Goal: Check status: Check status

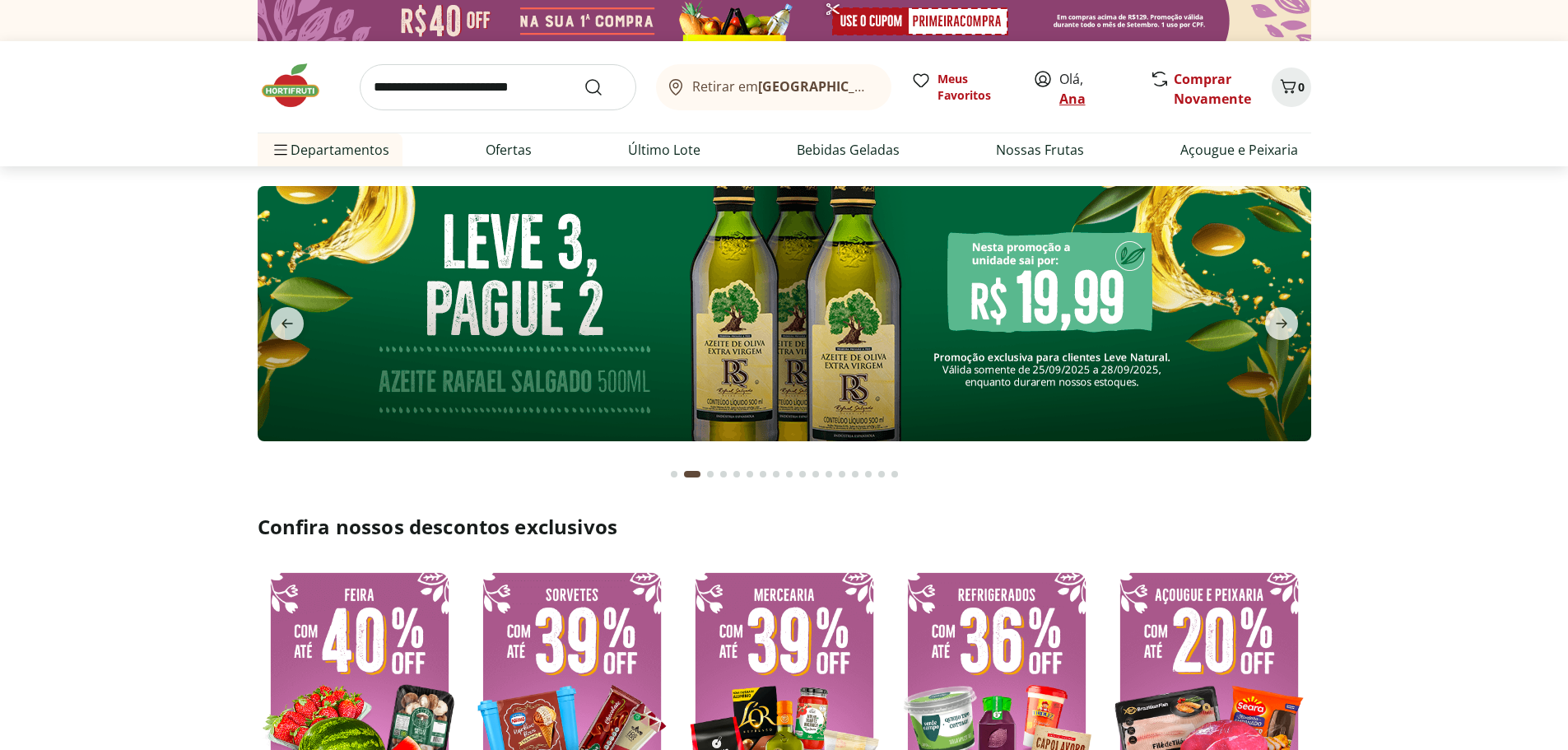
click at [1074, 101] on link "Ana" at bounding box center [1073, 98] width 26 height 18
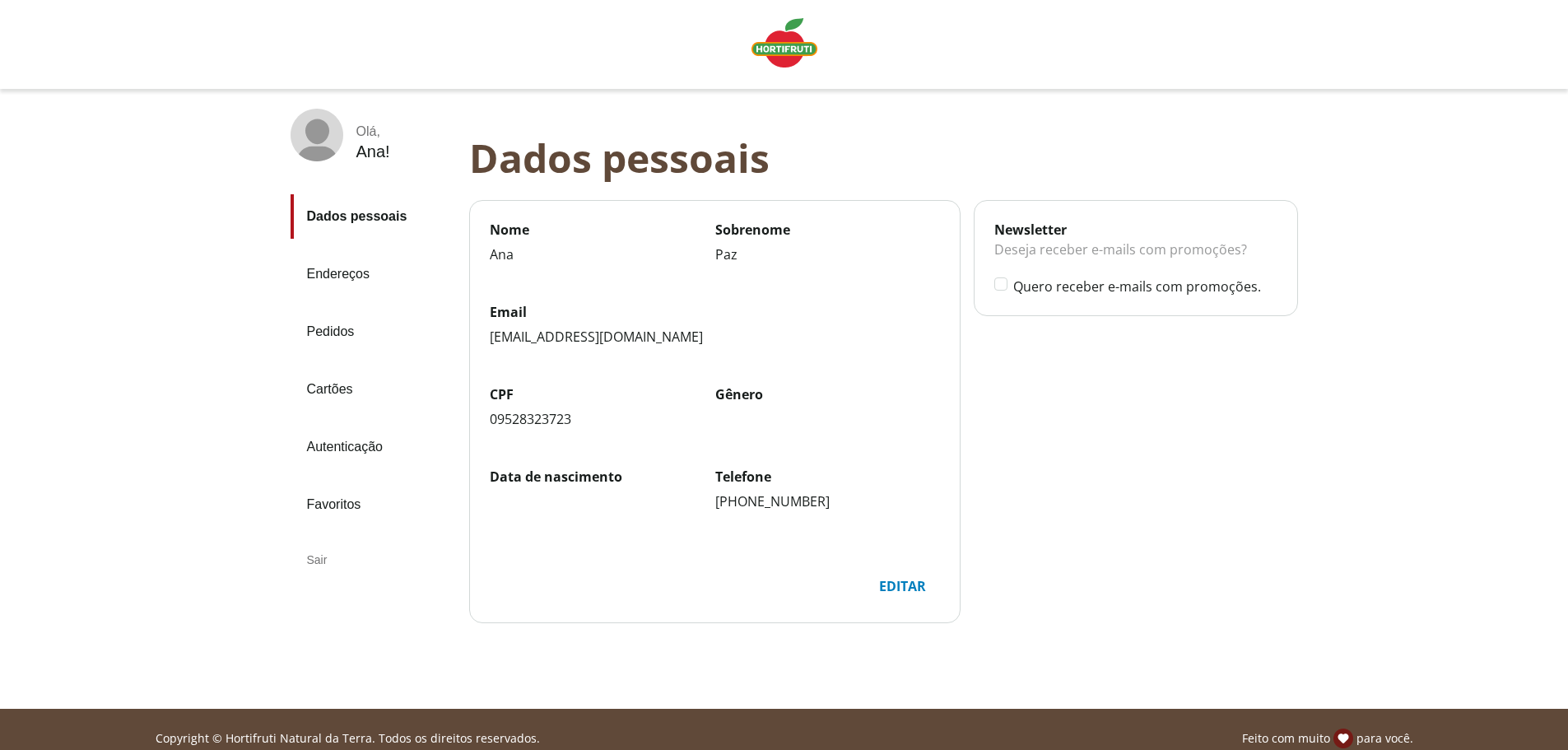
click at [348, 330] on link "Pedidos" at bounding box center [373, 331] width 165 height 44
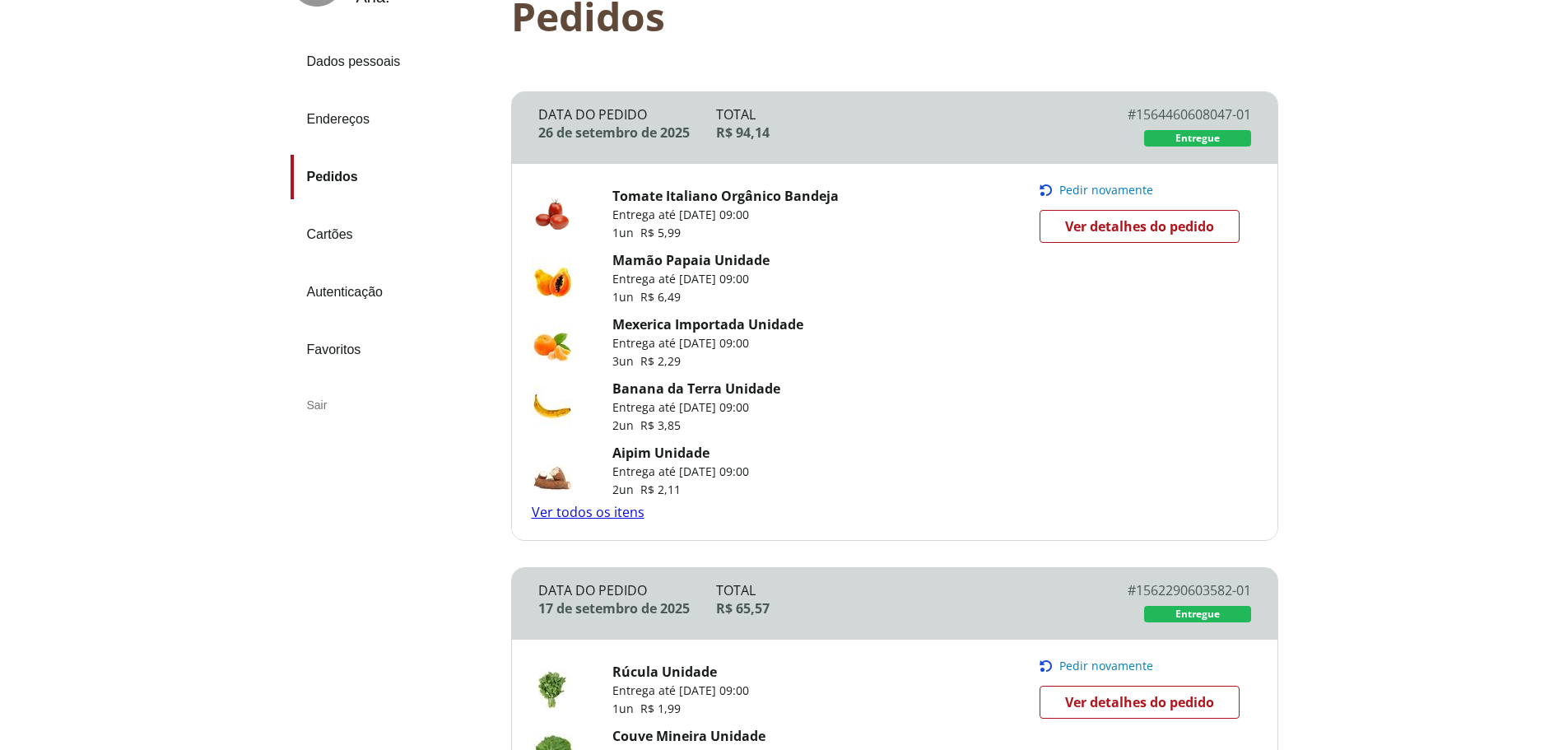
scroll to position [164, 0]
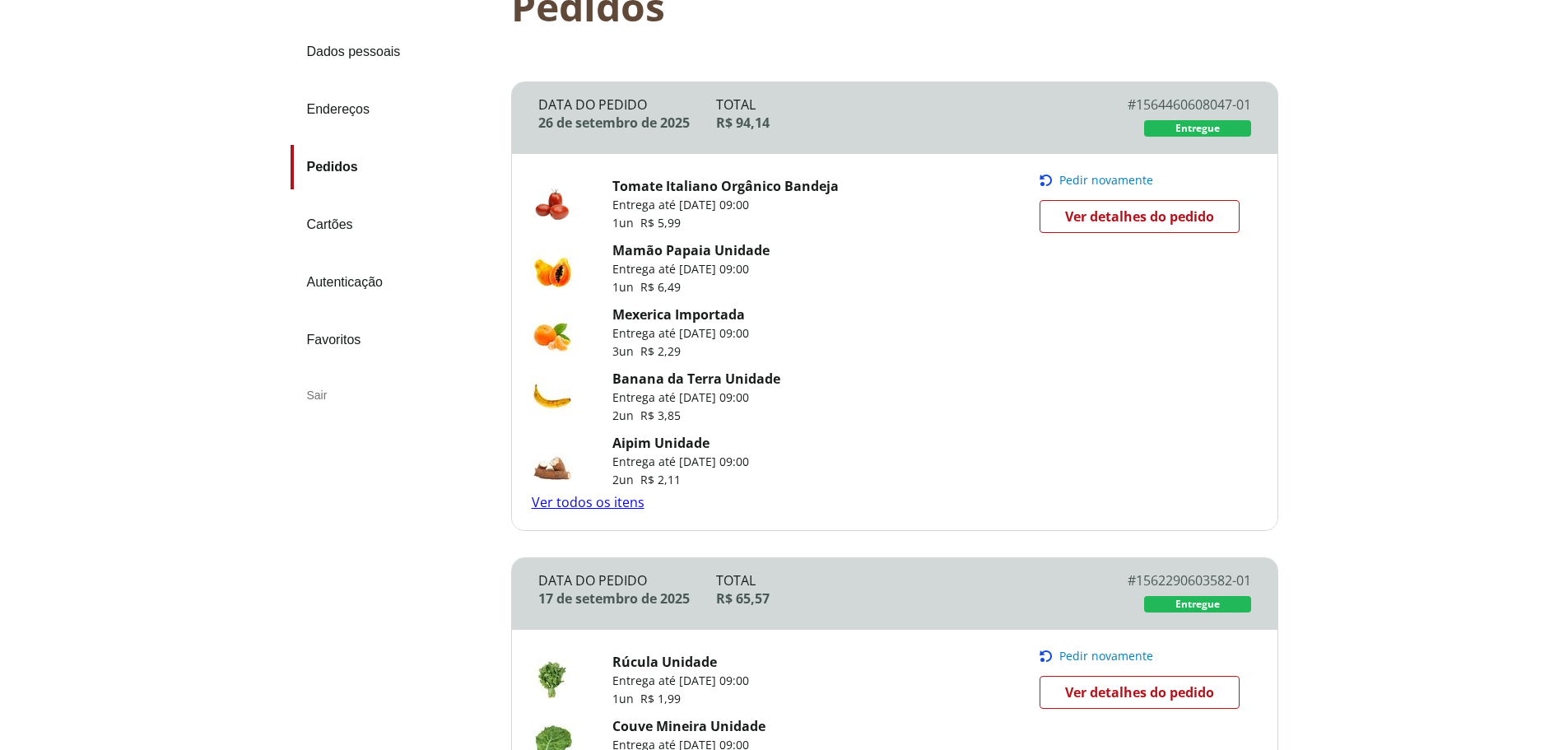
click at [1119, 208] on span "Ver detalhes do pedido" at bounding box center [1140, 216] width 149 height 25
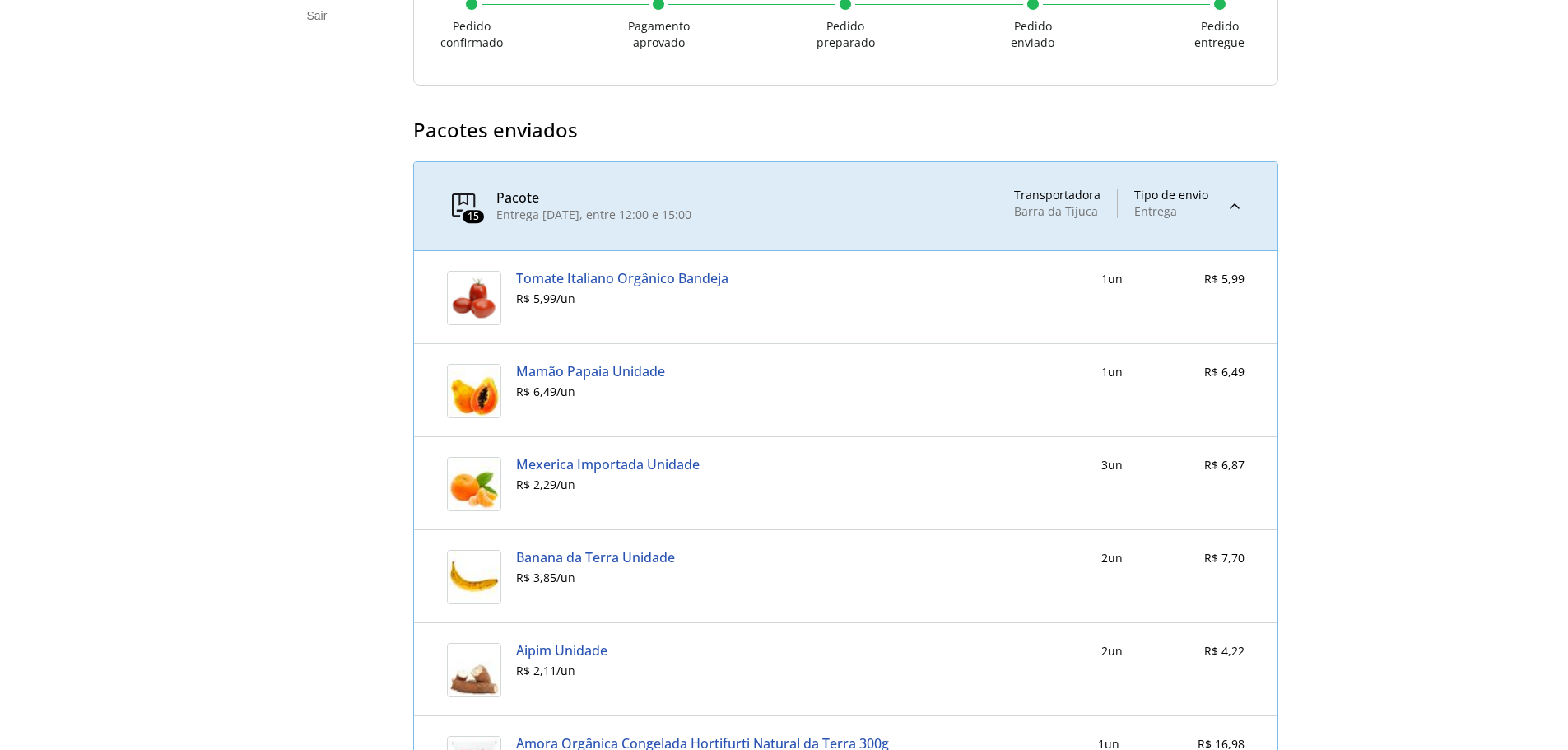
scroll to position [348, 0]
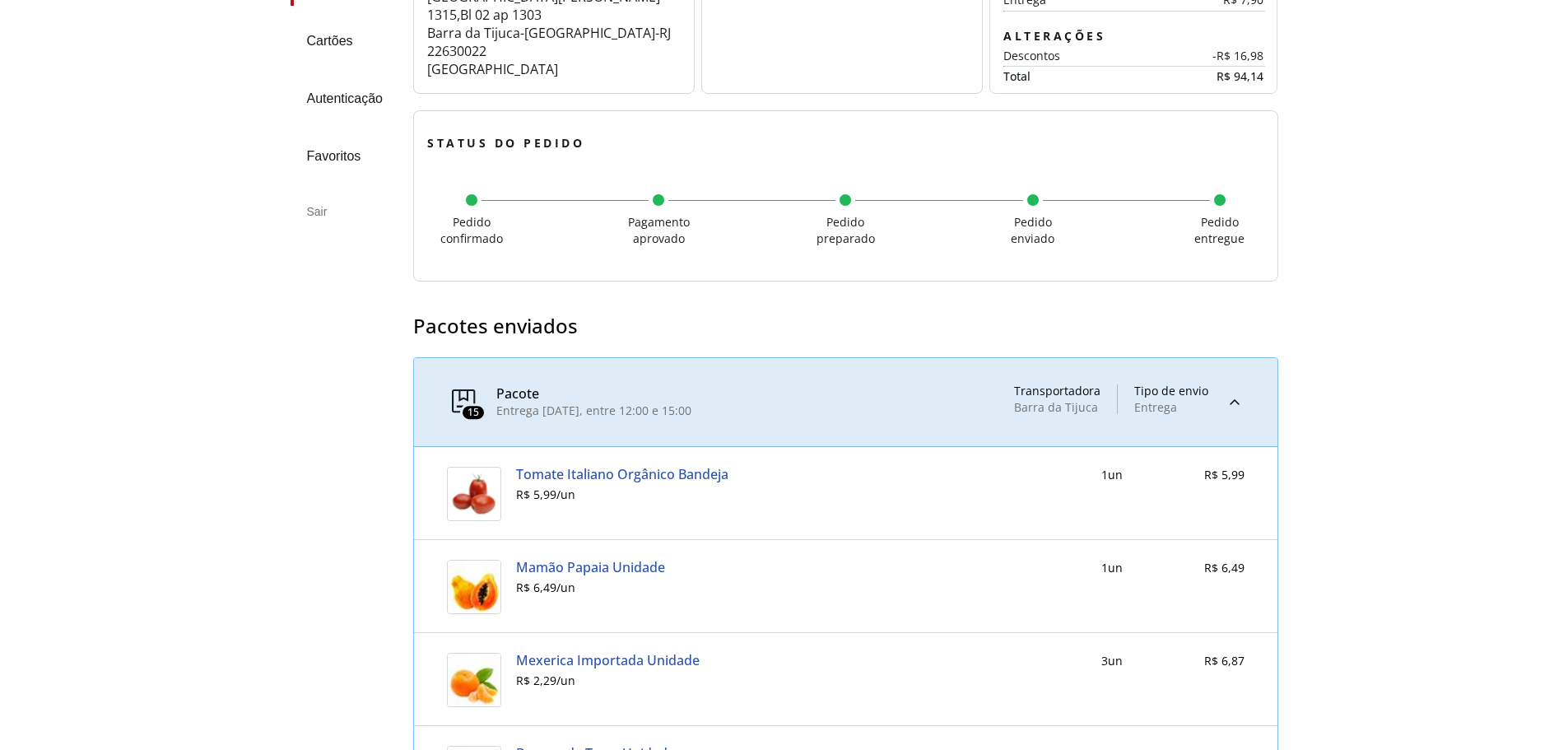
click at [1241, 401] on div at bounding box center [1234, 402] width 20 height 36
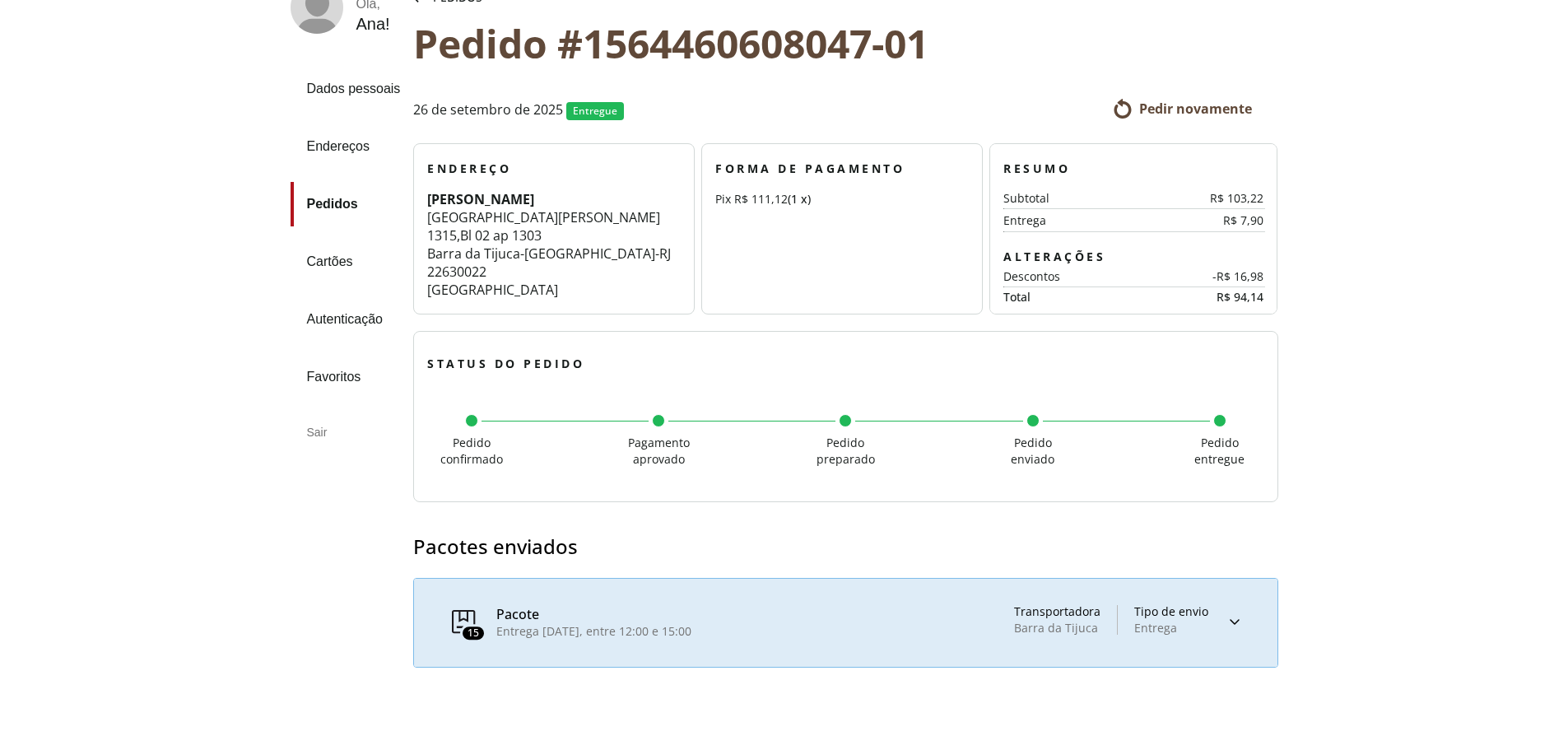
scroll to position [0, 0]
